Goal: Subscribe to service/newsletter

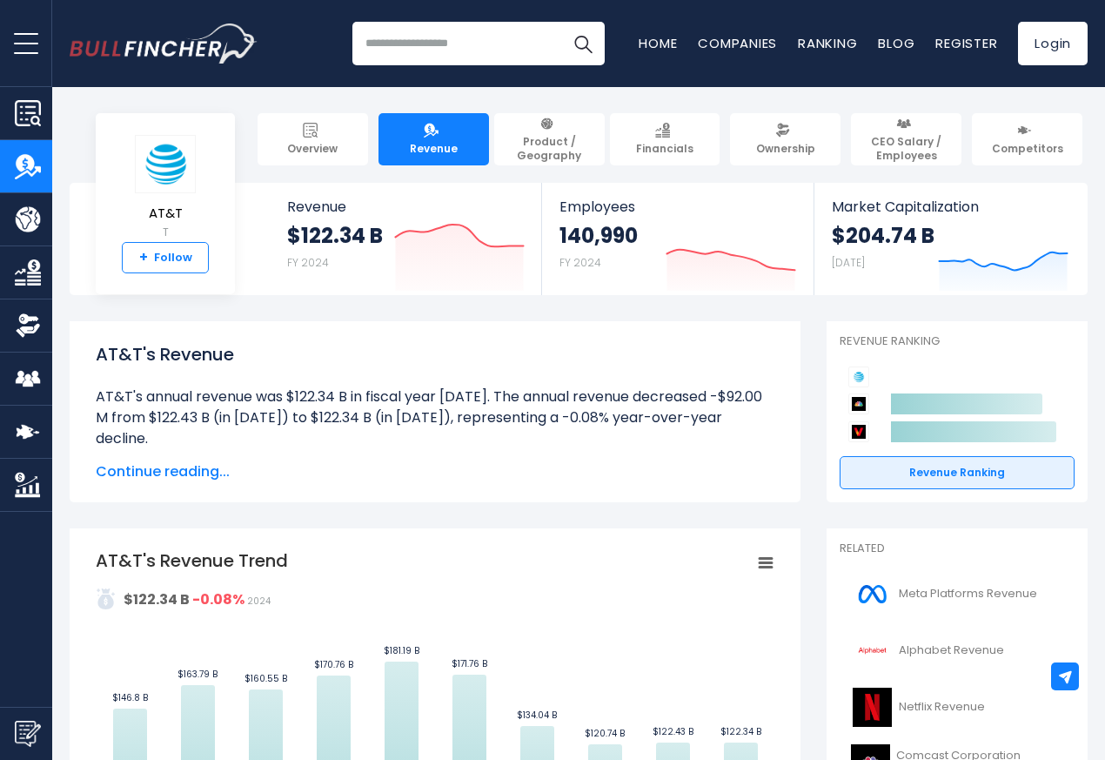
click at [189, 269] on link "+ Follow" at bounding box center [165, 257] width 87 height 31
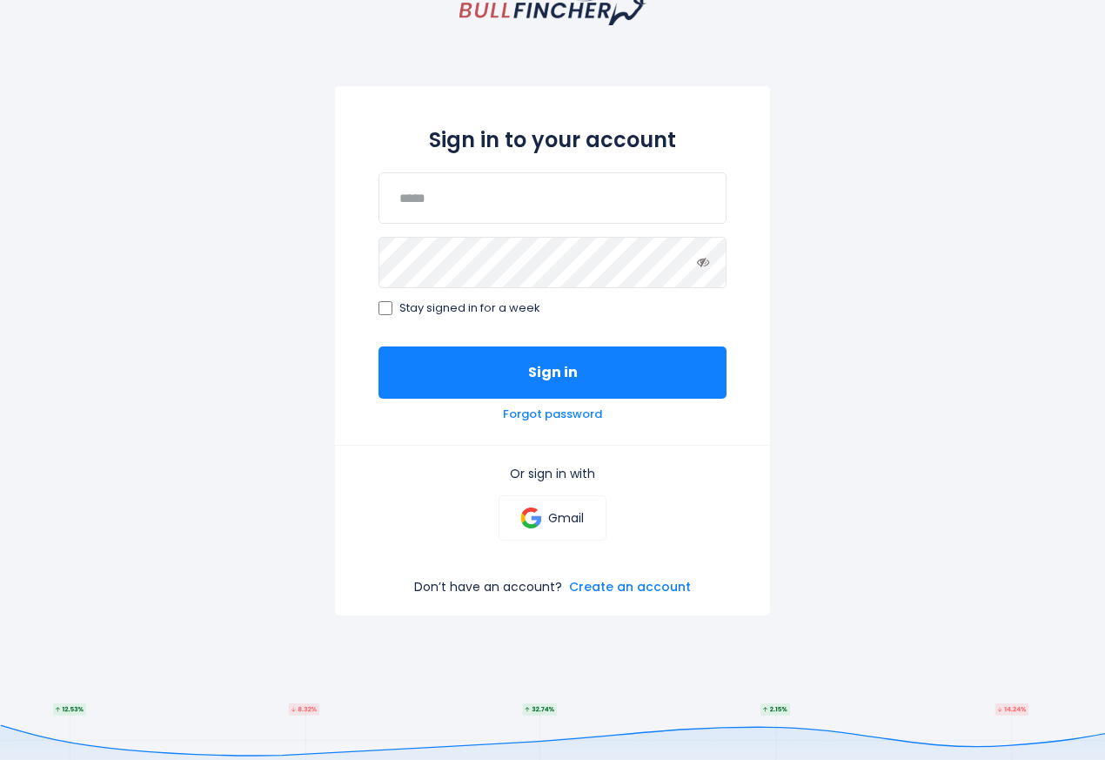
scroll to position [183, 0]
